Goal: Entertainment & Leisure: Consume media (video, audio)

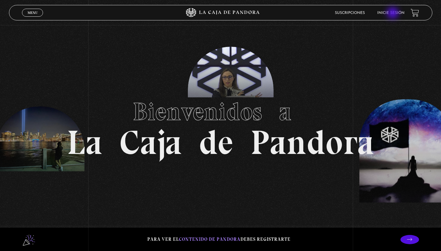
click at [393, 14] on link "Inicie sesión" at bounding box center [390, 13] width 27 height 4
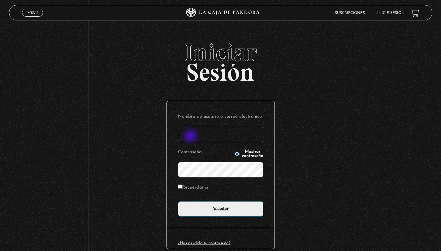
click at [191, 137] on input "Nombre de usuario o correo electrónico" at bounding box center [220, 134] width 85 height 15
type input "[EMAIL_ADDRESS][DOMAIN_NAME]"
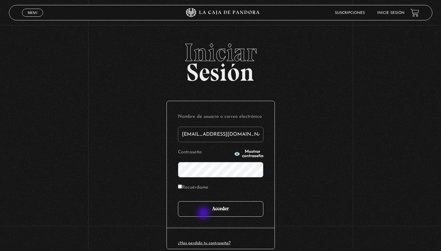
click at [204, 214] on input "Acceder" at bounding box center [220, 208] width 85 height 15
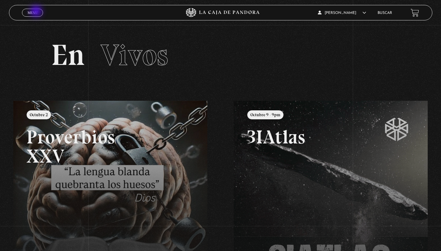
click at [37, 12] on span "Menu" at bounding box center [33, 13] width 10 height 4
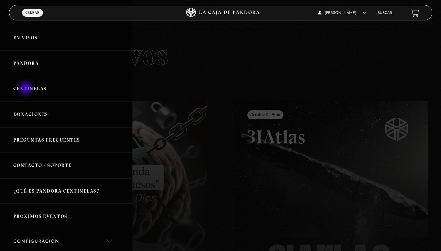
click at [27, 89] on link "Centinelas" at bounding box center [66, 89] width 132 height 26
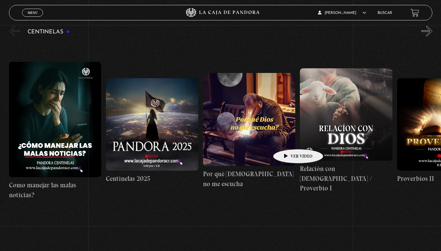
scroll to position [77, 0]
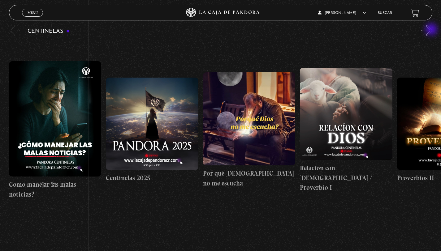
click at [432, 30] on button "»" at bounding box center [426, 30] width 11 height 11
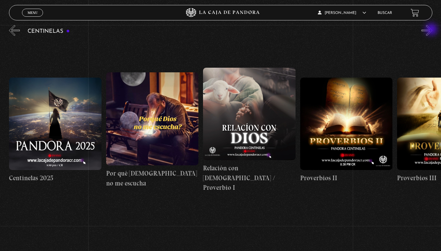
scroll to position [0, 97]
click at [432, 30] on button "»" at bounding box center [426, 30] width 11 height 11
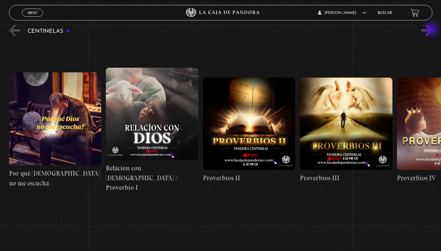
click at [432, 30] on button "»" at bounding box center [426, 30] width 11 height 11
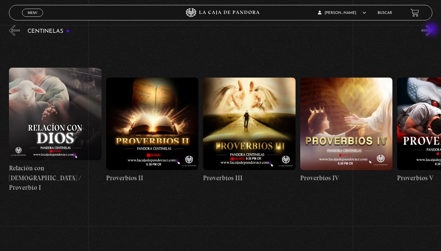
click at [432, 30] on button "»" at bounding box center [426, 30] width 11 height 11
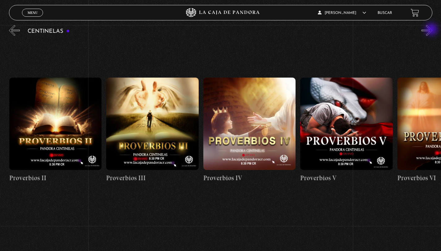
click at [432, 30] on button "»" at bounding box center [426, 30] width 11 height 11
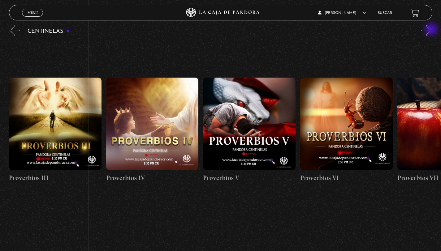
click at [432, 30] on button "»" at bounding box center [426, 30] width 11 height 11
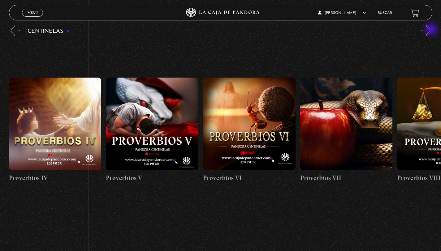
click at [432, 30] on button "»" at bounding box center [426, 30] width 11 height 11
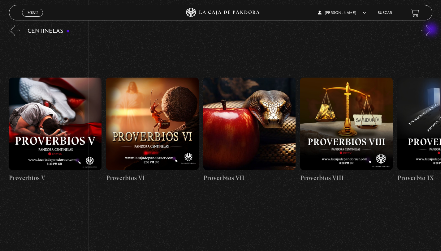
click at [432, 30] on button "»" at bounding box center [426, 30] width 11 height 11
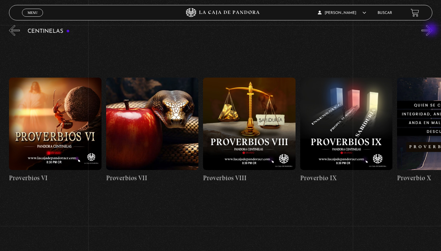
click at [432, 30] on button "»" at bounding box center [426, 30] width 11 height 11
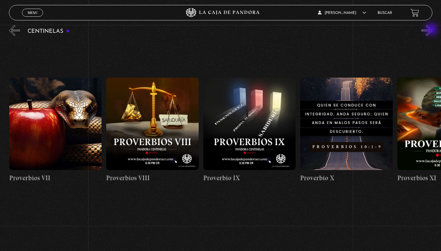
click at [432, 30] on button "»" at bounding box center [426, 30] width 11 height 11
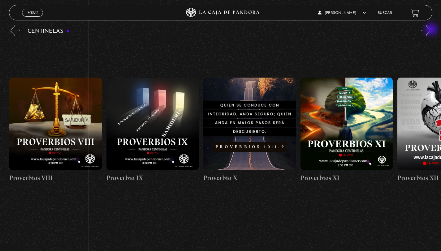
click at [432, 30] on button "»" at bounding box center [426, 30] width 11 height 11
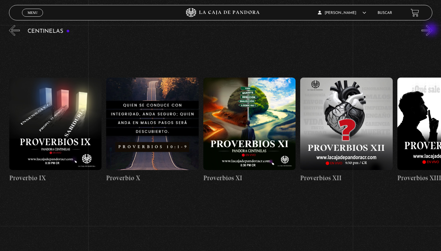
click at [432, 30] on button "»" at bounding box center [426, 30] width 11 height 11
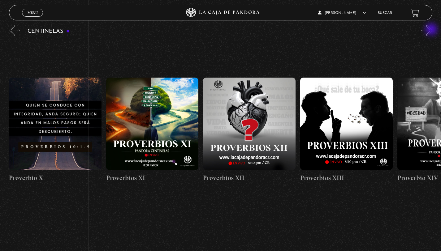
click at [432, 30] on button "»" at bounding box center [426, 30] width 11 height 11
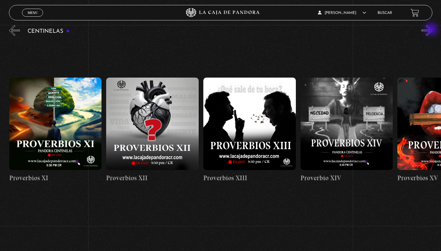
click at [432, 30] on button "»" at bounding box center [426, 30] width 11 height 11
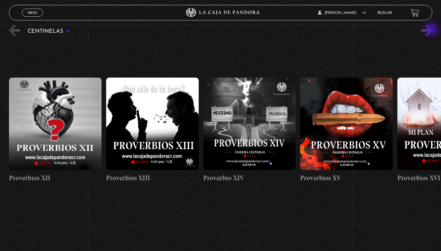
click at [432, 30] on button "»" at bounding box center [426, 30] width 11 height 11
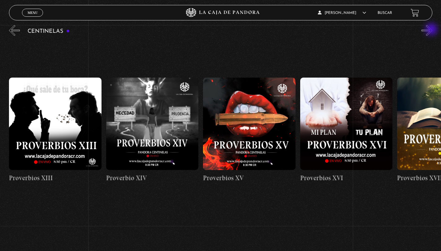
click at [432, 30] on button "»" at bounding box center [426, 30] width 11 height 11
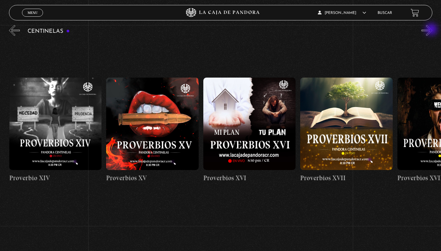
click at [432, 30] on button "»" at bounding box center [426, 30] width 11 height 11
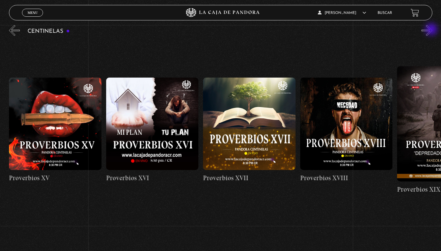
click at [432, 30] on button "»" at bounding box center [426, 30] width 11 height 11
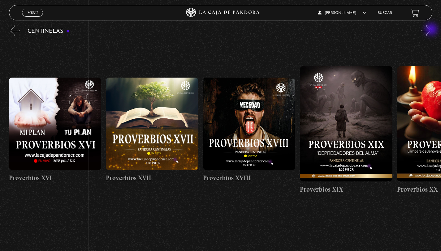
click at [432, 30] on button "»" at bounding box center [426, 30] width 11 height 11
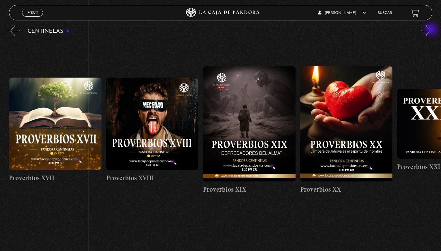
click at [432, 30] on button "»" at bounding box center [426, 30] width 11 height 11
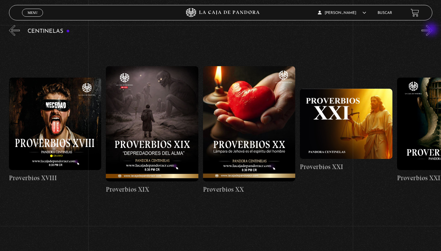
click at [432, 30] on button "»" at bounding box center [426, 30] width 11 height 11
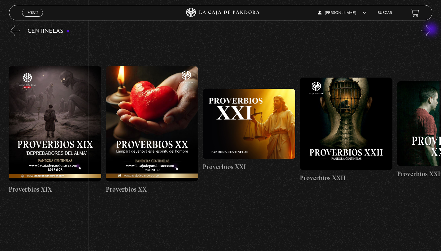
click at [432, 30] on button "»" at bounding box center [426, 30] width 11 height 11
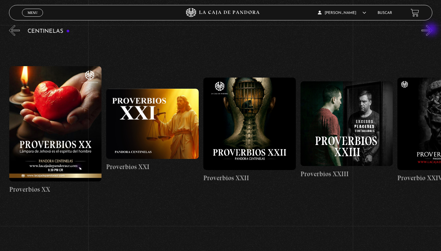
scroll to position [0, 2133]
click at [432, 30] on button "»" at bounding box center [426, 30] width 11 height 11
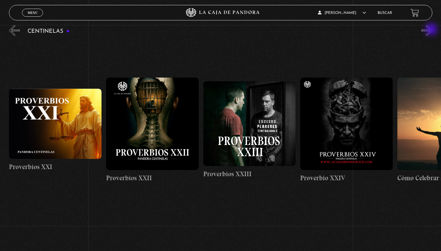
scroll to position [0, 2231]
click at [432, 30] on button "»" at bounding box center [426, 30] width 11 height 11
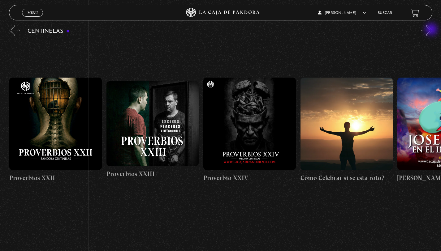
scroll to position [0, 2327]
click at [432, 30] on button "»" at bounding box center [426, 30] width 11 height 11
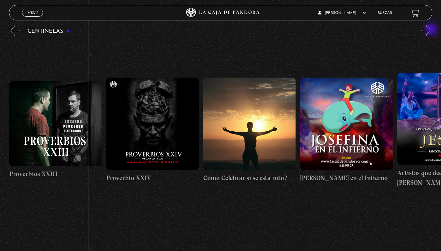
click at [432, 30] on button "»" at bounding box center [426, 30] width 11 height 11
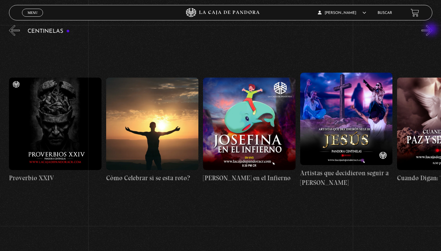
click at [432, 30] on button "»" at bounding box center [426, 30] width 11 height 11
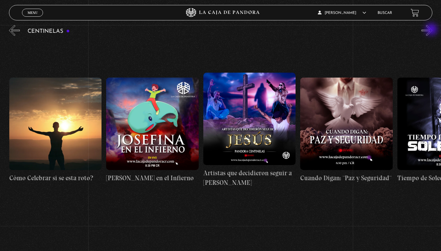
click at [432, 30] on button "»" at bounding box center [426, 30] width 11 height 11
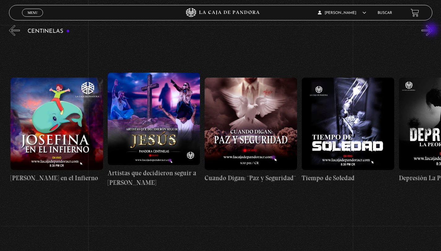
click at [432, 30] on button "»" at bounding box center [426, 30] width 11 height 11
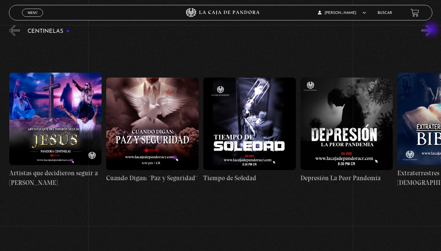
click at [432, 30] on button "»" at bounding box center [426, 30] width 11 height 11
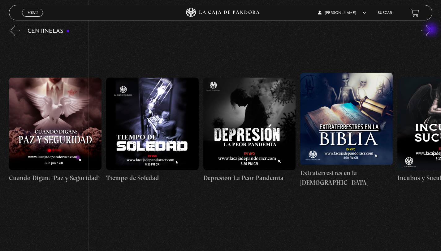
click at [432, 30] on button "»" at bounding box center [426, 30] width 11 height 11
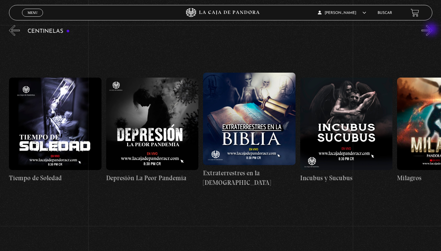
click at [432, 30] on button "»" at bounding box center [426, 30] width 11 height 11
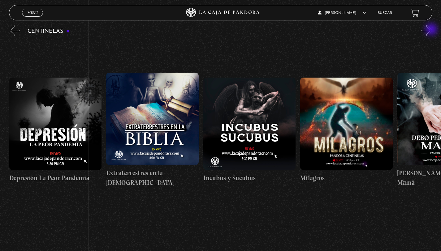
click at [432, 30] on button "»" at bounding box center [426, 30] width 11 height 11
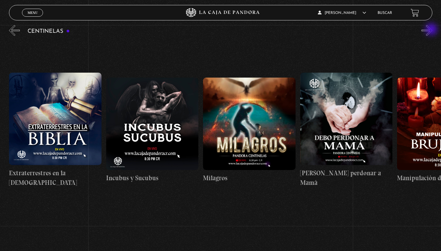
click at [432, 30] on button "»" at bounding box center [426, 30] width 11 height 11
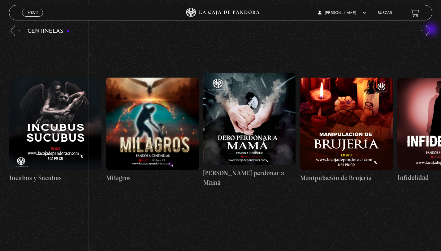
click at [432, 30] on button "»" at bounding box center [426, 30] width 11 height 11
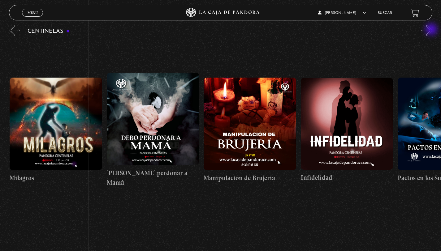
click at [432, 30] on button "»" at bounding box center [426, 30] width 11 height 11
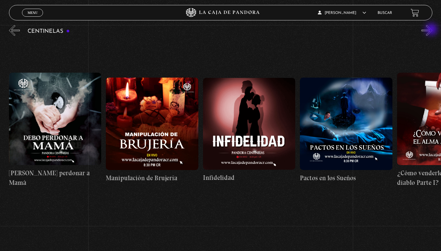
click at [432, 30] on button "»" at bounding box center [426, 30] width 11 height 11
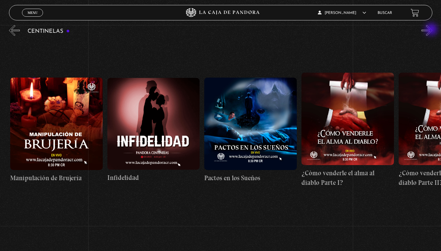
click at [432, 30] on button "»" at bounding box center [426, 30] width 11 height 11
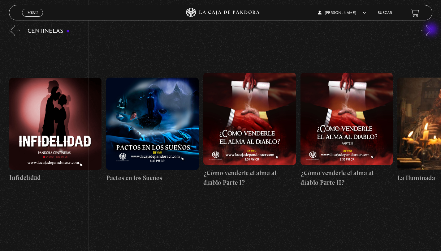
click at [432, 30] on button "»" at bounding box center [426, 30] width 11 height 11
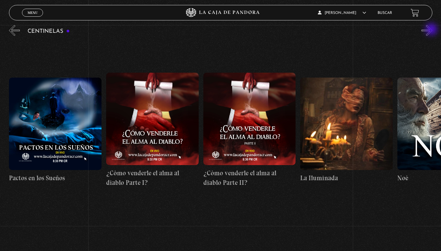
click at [432, 30] on button "»" at bounding box center [426, 30] width 11 height 11
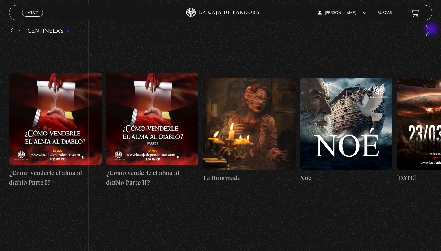
click at [432, 30] on button "»" at bounding box center [426, 30] width 11 height 11
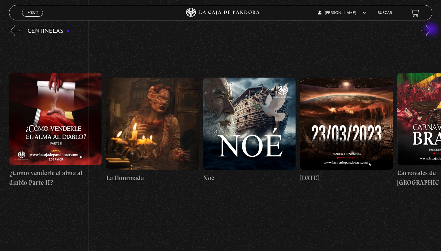
click at [432, 30] on button "»" at bounding box center [426, 30] width 11 height 11
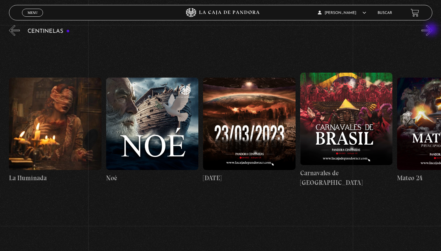
click at [432, 30] on button "»" at bounding box center [426, 30] width 11 height 11
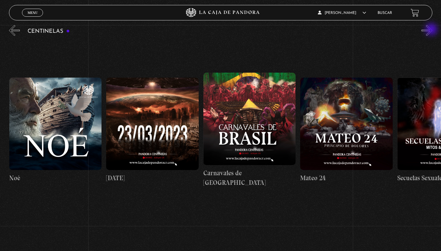
click at [432, 30] on button "»" at bounding box center [426, 30] width 11 height 11
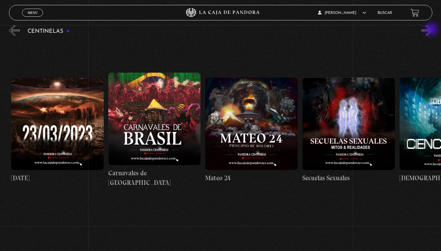
click at [432, 30] on button "»" at bounding box center [426, 30] width 11 height 11
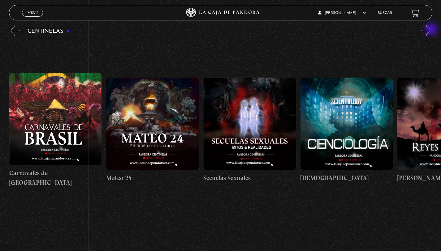
click at [432, 30] on button "»" at bounding box center [426, 30] width 11 height 11
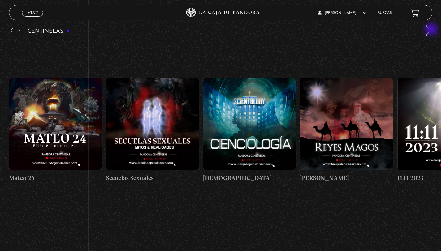
click at [432, 30] on button "»" at bounding box center [426, 30] width 11 height 11
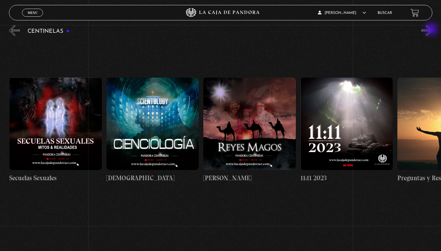
click at [432, 30] on button "»" at bounding box center [426, 30] width 11 height 11
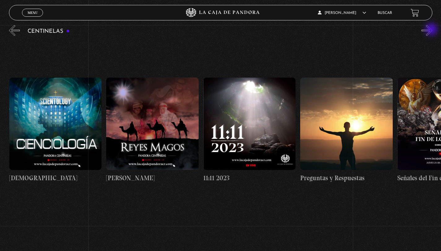
click at [432, 30] on button "»" at bounding box center [426, 30] width 11 height 11
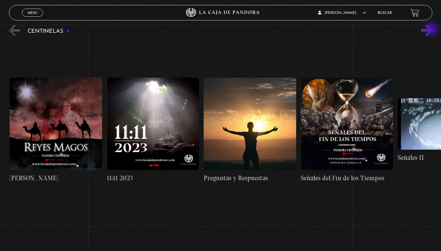
click at [432, 30] on button "»" at bounding box center [426, 30] width 11 height 11
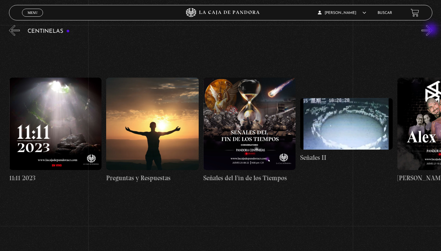
click at [432, 30] on button "»" at bounding box center [426, 30] width 11 height 11
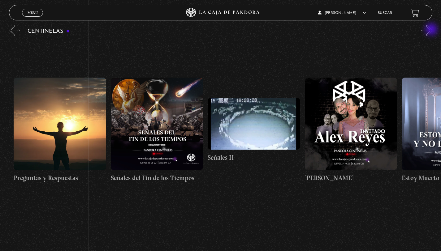
click at [432, 30] on button "»" at bounding box center [426, 30] width 11 height 11
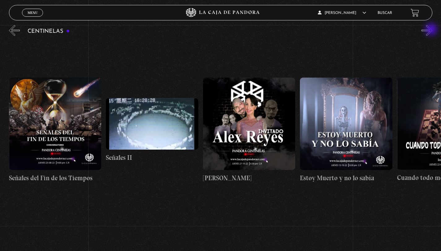
click at [432, 30] on button "»" at bounding box center [426, 30] width 11 height 11
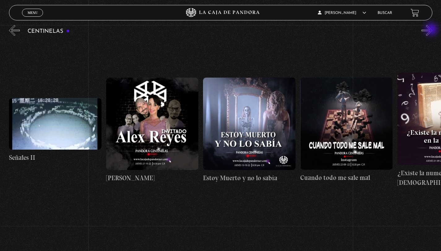
click at [432, 30] on button "»" at bounding box center [426, 30] width 11 height 11
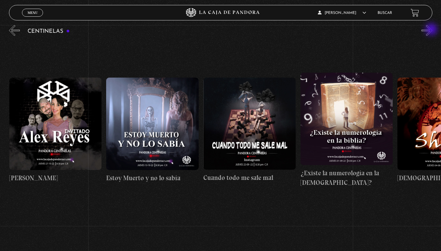
click at [432, 30] on button "»" at bounding box center [426, 30] width 11 height 11
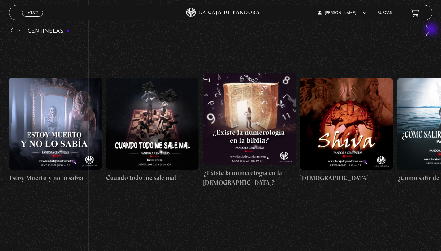
click at [432, 30] on button "»" at bounding box center [426, 30] width 11 height 11
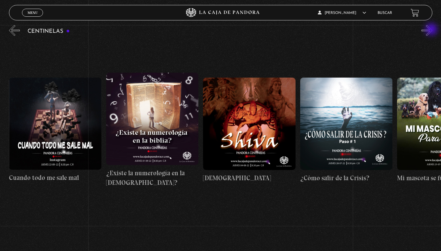
click at [432, 30] on button "»" at bounding box center [426, 30] width 11 height 11
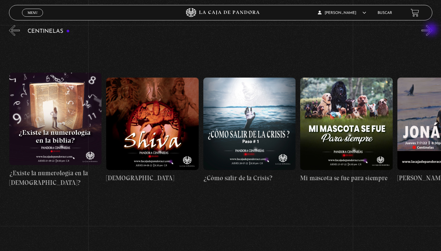
click at [432, 30] on button "»" at bounding box center [426, 30] width 11 height 11
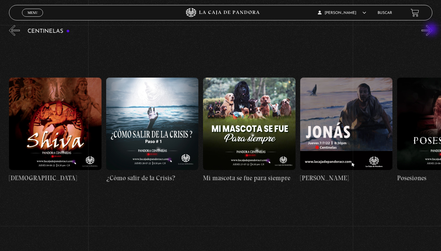
click at [432, 30] on button "»" at bounding box center [426, 30] width 11 height 11
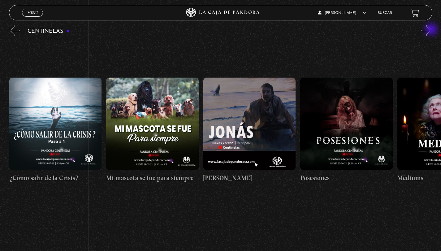
click at [432, 30] on button "»" at bounding box center [426, 30] width 11 height 11
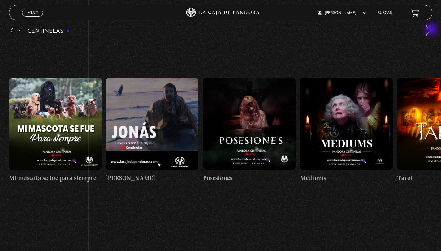
click at [432, 30] on button "»" at bounding box center [426, 30] width 11 height 11
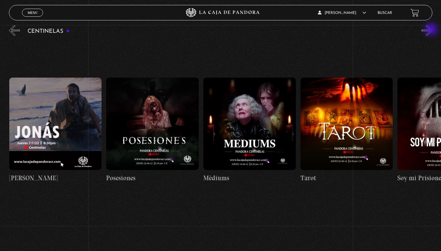
click at [432, 30] on button "»" at bounding box center [426, 30] width 11 height 11
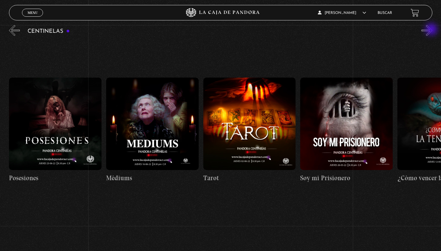
click at [432, 30] on button "»" at bounding box center [426, 30] width 11 height 11
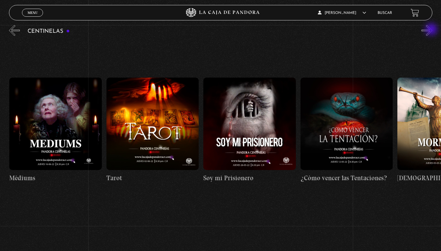
click at [432, 30] on button "»" at bounding box center [426, 30] width 11 height 11
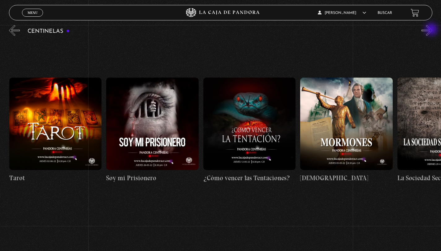
click at [432, 30] on button "»" at bounding box center [426, 30] width 11 height 11
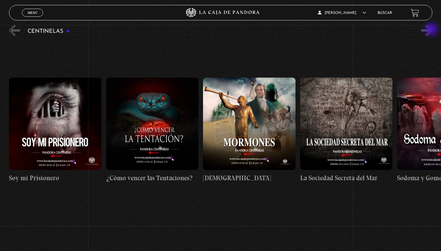
click at [432, 30] on button "»" at bounding box center [426, 30] width 11 height 11
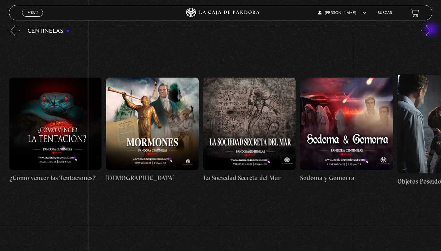
click at [432, 30] on button "»" at bounding box center [426, 30] width 11 height 11
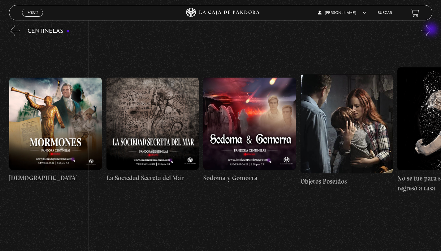
click at [432, 30] on button "»" at bounding box center [426, 30] width 11 height 11
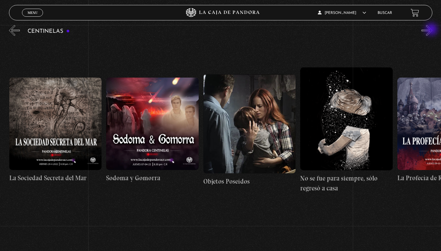
click at [432, 30] on button "»" at bounding box center [426, 30] width 11 height 11
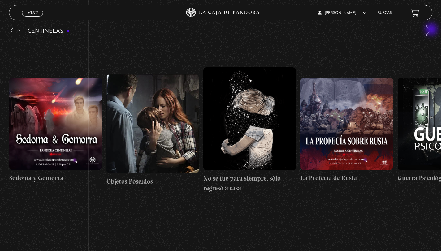
click at [432, 30] on button "»" at bounding box center [426, 30] width 11 height 11
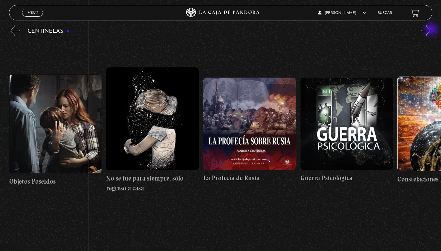
click at [432, 30] on button "»" at bounding box center [426, 30] width 11 height 11
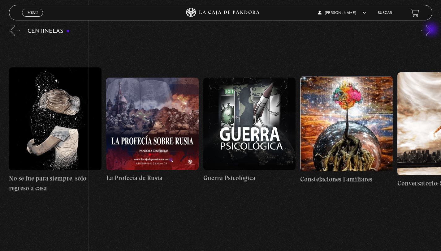
click at [432, 30] on button "»" at bounding box center [426, 30] width 11 height 11
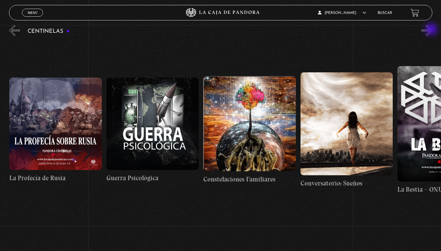
click at [432, 30] on button "»" at bounding box center [426, 30] width 11 height 11
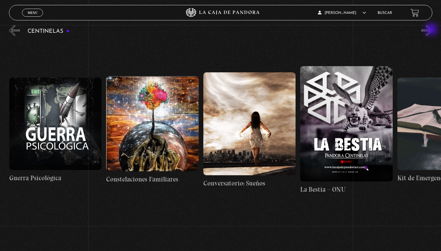
click at [432, 30] on button "»" at bounding box center [426, 30] width 11 height 11
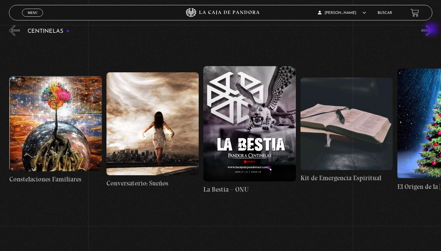
click at [432, 30] on button "»" at bounding box center [426, 30] width 11 height 11
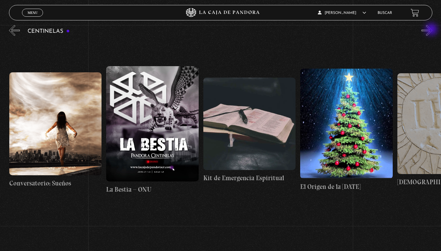
click at [432, 30] on button "»" at bounding box center [426, 30] width 11 height 11
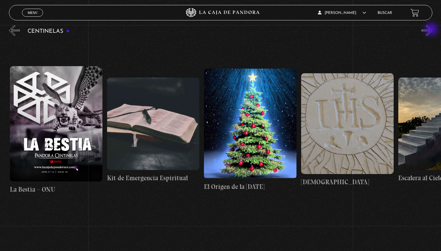
click at [432, 30] on button "»" at bounding box center [426, 30] width 11 height 11
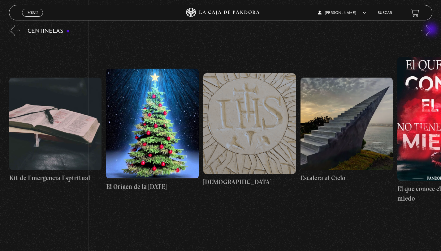
click at [432, 30] on button "»" at bounding box center [426, 30] width 11 height 11
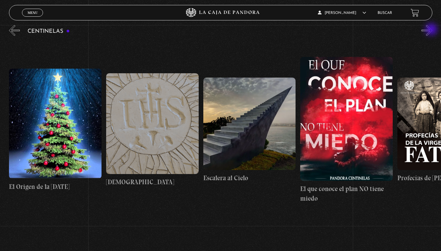
click at [432, 30] on button "»" at bounding box center [426, 30] width 11 height 11
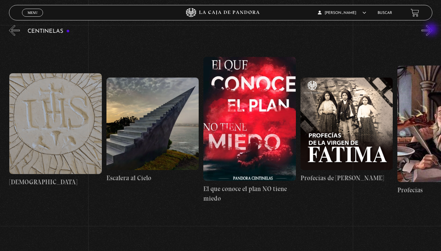
click at [432, 30] on button "»" at bounding box center [426, 30] width 11 height 11
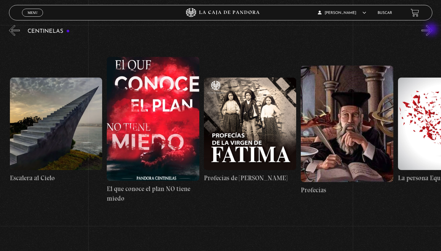
click at [432, 30] on button "»" at bounding box center [426, 30] width 11 height 11
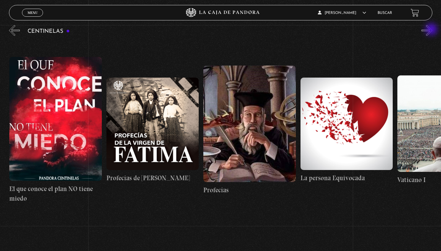
click at [432, 30] on button "»" at bounding box center [426, 30] width 11 height 11
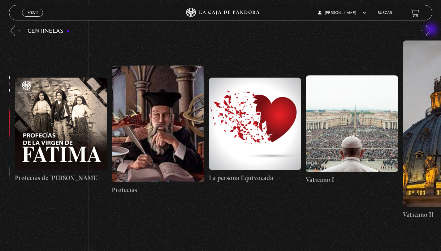
click at [432, 30] on button "»" at bounding box center [426, 30] width 11 height 11
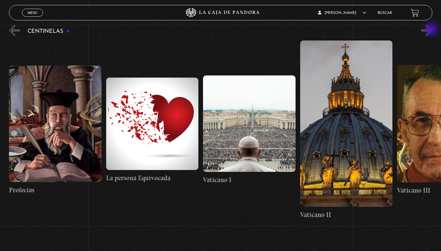
click at [432, 30] on button "»" at bounding box center [426, 30] width 11 height 11
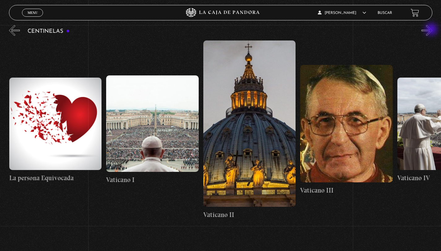
click at [432, 30] on button "»" at bounding box center [426, 30] width 11 height 11
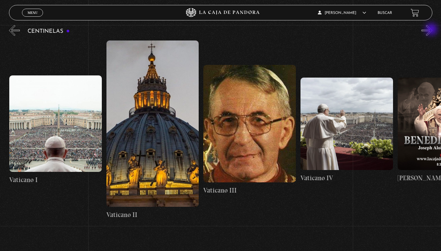
click at [432, 30] on button "»" at bounding box center [426, 30] width 11 height 11
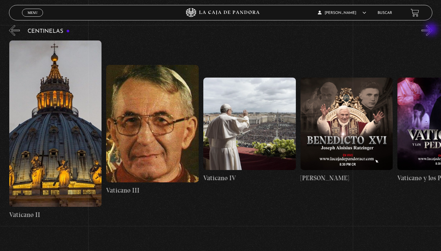
click at [432, 30] on button "»" at bounding box center [426, 30] width 11 height 11
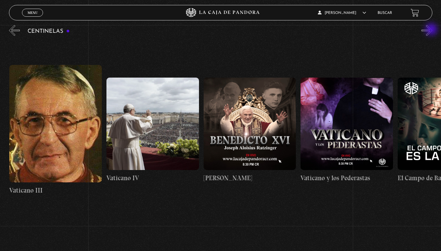
click at [432, 30] on button "»" at bounding box center [426, 30] width 11 height 11
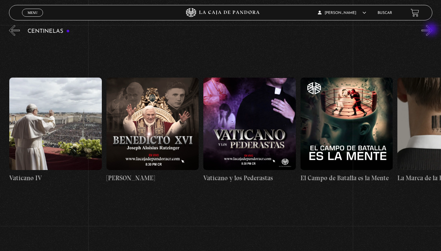
click at [432, 30] on button "»" at bounding box center [426, 30] width 11 height 11
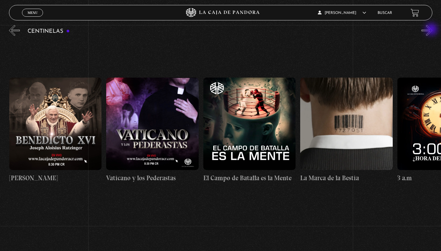
click at [432, 30] on button "»" at bounding box center [426, 30] width 11 height 11
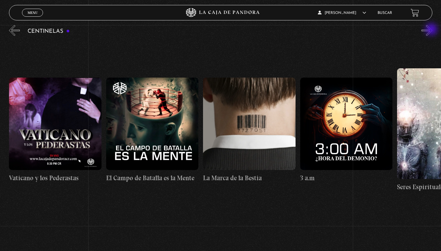
click at [432, 30] on button "»" at bounding box center [426, 30] width 11 height 11
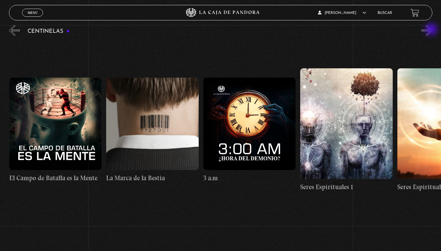
click at [432, 30] on button "»" at bounding box center [426, 30] width 11 height 11
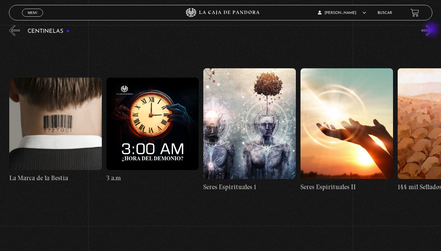
click at [432, 30] on button "»" at bounding box center [426, 30] width 11 height 11
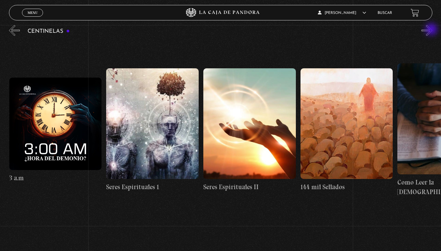
click at [432, 30] on button "»" at bounding box center [426, 30] width 11 height 11
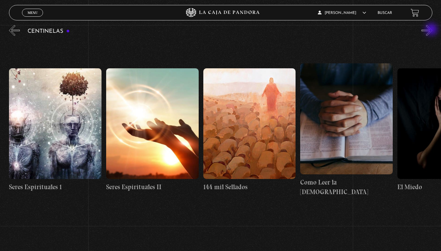
click at [432, 30] on button "»" at bounding box center [426, 30] width 11 height 11
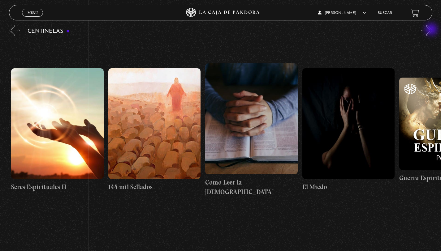
click at [432, 30] on button "»" at bounding box center [426, 30] width 11 height 11
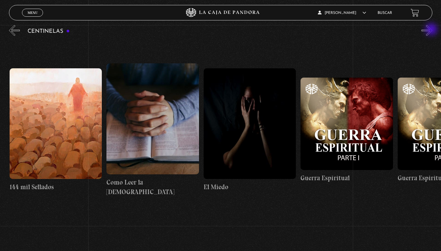
click at [432, 30] on button "»" at bounding box center [426, 30] width 11 height 11
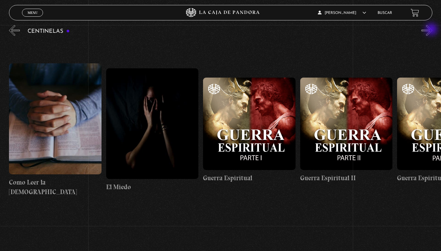
click at [432, 30] on button "»" at bounding box center [426, 30] width 11 height 11
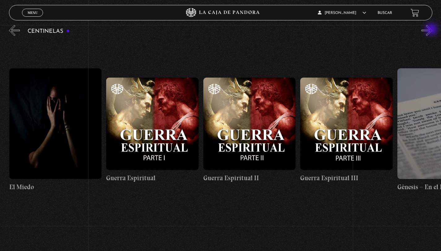
click at [432, 30] on button "»" at bounding box center [426, 30] width 11 height 11
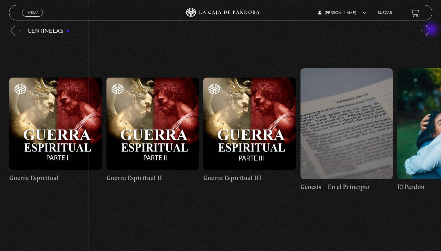
click at [432, 30] on button "»" at bounding box center [426, 30] width 11 height 11
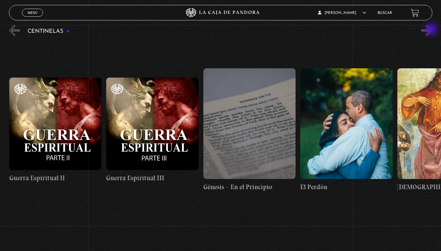
click at [432, 30] on button "»" at bounding box center [426, 30] width 11 height 11
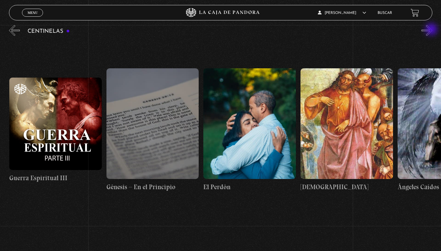
click at [432, 30] on button "»" at bounding box center [426, 30] width 11 height 11
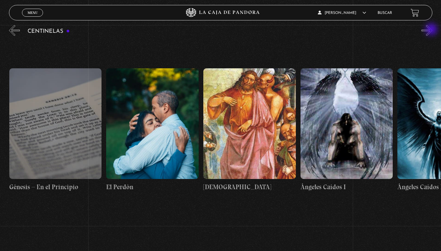
click at [432, 30] on button "»" at bounding box center [426, 30] width 11 height 11
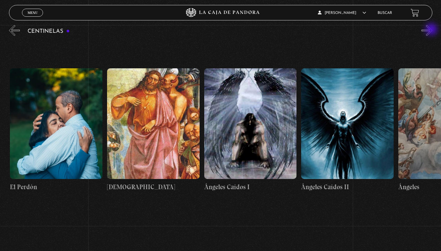
click at [432, 30] on button "»" at bounding box center [426, 30] width 11 height 11
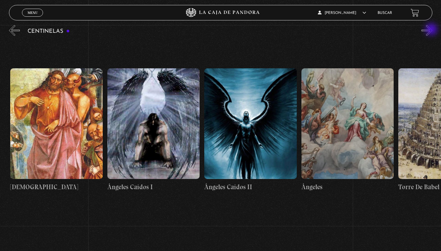
click at [432, 30] on button "»" at bounding box center [426, 30] width 11 height 11
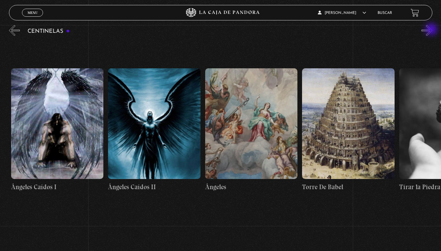
click at [432, 30] on button "»" at bounding box center [426, 30] width 11 height 11
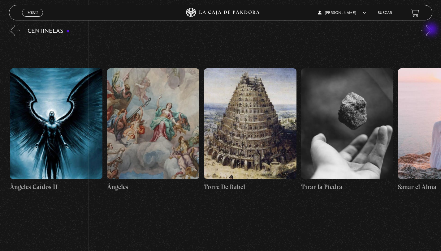
click at [432, 30] on button "»" at bounding box center [426, 30] width 11 height 11
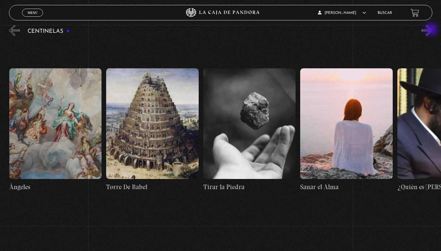
click at [432, 30] on button "»" at bounding box center [426, 30] width 11 height 11
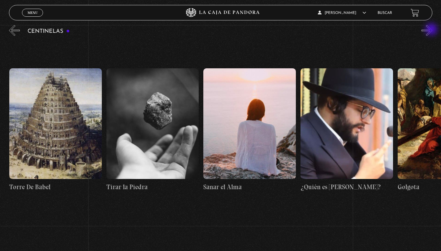
click at [432, 30] on button "»" at bounding box center [426, 30] width 11 height 11
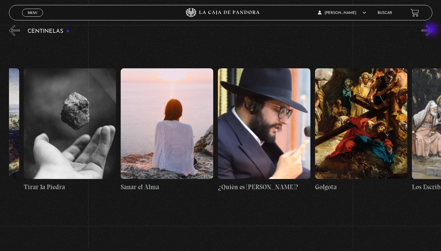
click at [432, 30] on button "»" at bounding box center [426, 30] width 11 height 11
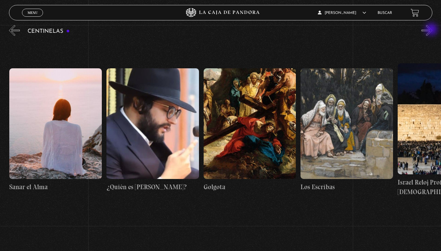
click at [432, 30] on button "»" at bounding box center [426, 30] width 11 height 11
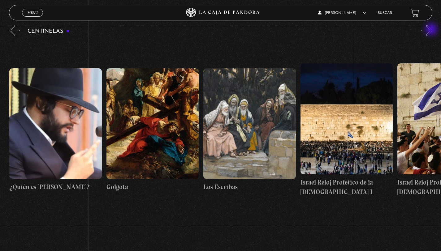
click at [432, 30] on button "»" at bounding box center [426, 30] width 11 height 11
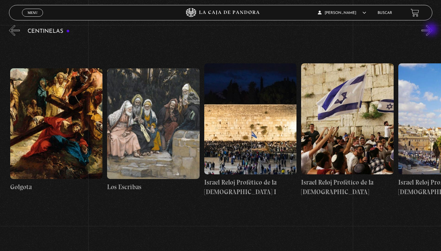
click at [432, 30] on button "»" at bounding box center [426, 30] width 11 height 11
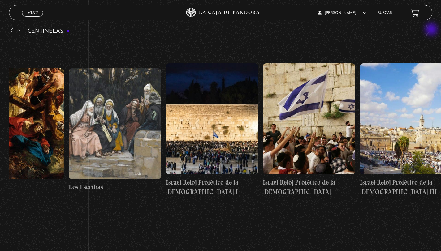
scroll to position [0, 10910]
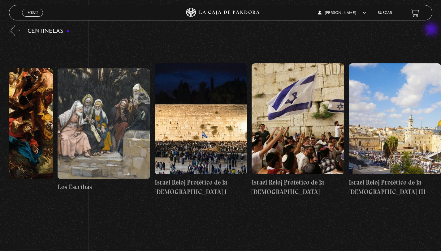
click at [432, 30] on button "»" at bounding box center [426, 30] width 11 height 11
click at [37, 15] on link "Menu Cerrar" at bounding box center [32, 13] width 21 height 8
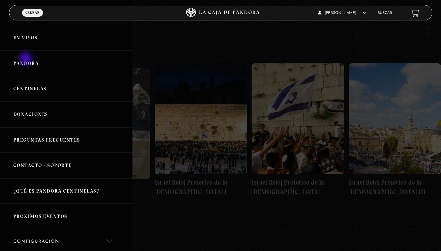
click at [26, 59] on link "Pandora" at bounding box center [66, 64] width 132 height 26
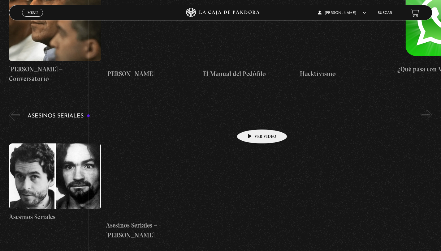
scroll to position [1883, 0]
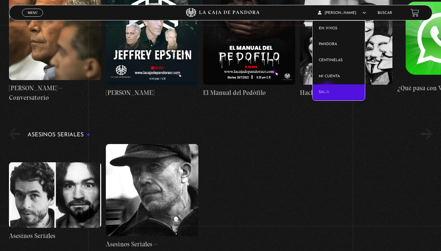
click at [328, 89] on link "Salir" at bounding box center [338, 92] width 52 height 16
